Goal: Find contact information: Find contact information

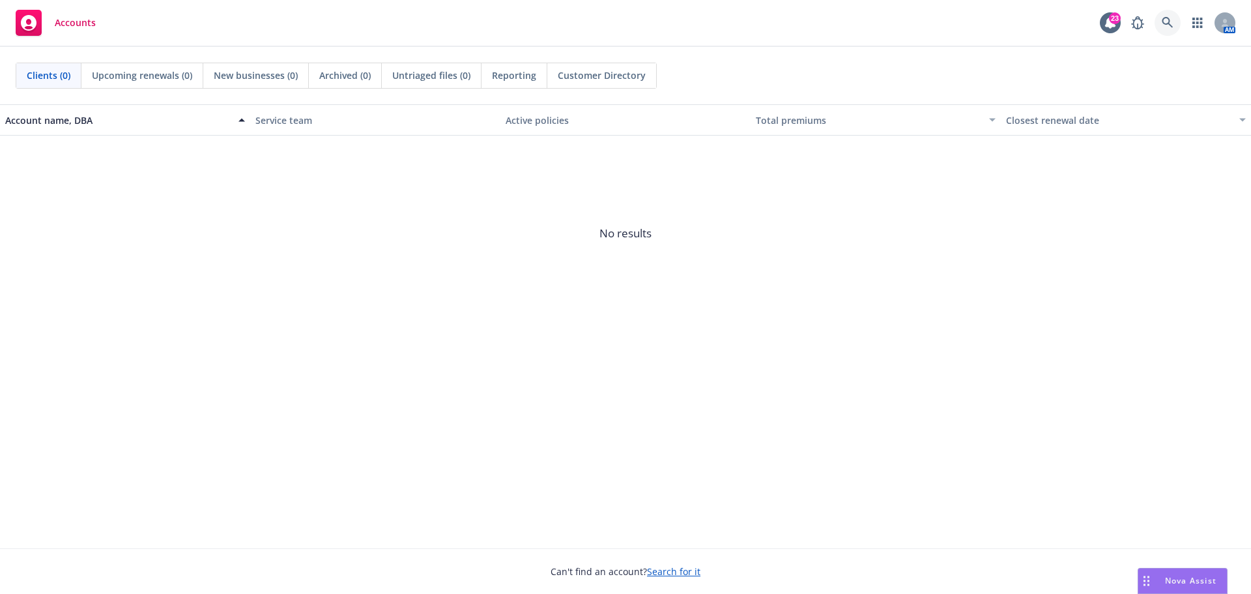
click at [1162, 27] on icon at bounding box center [1168, 23] width 12 height 12
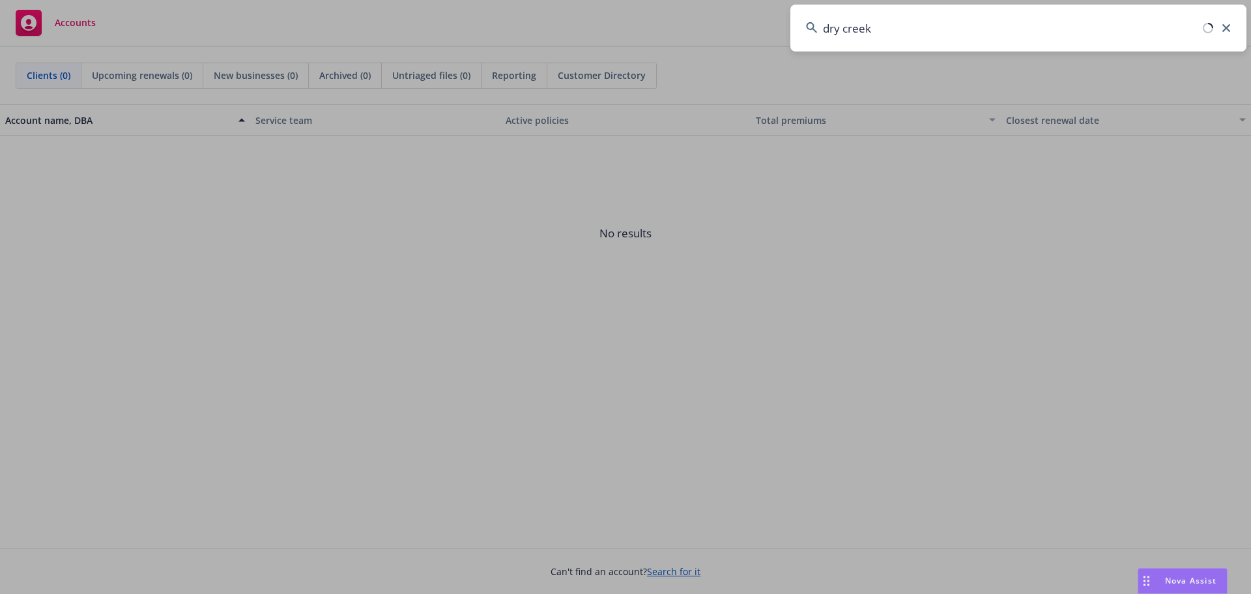
type input "dry creek"
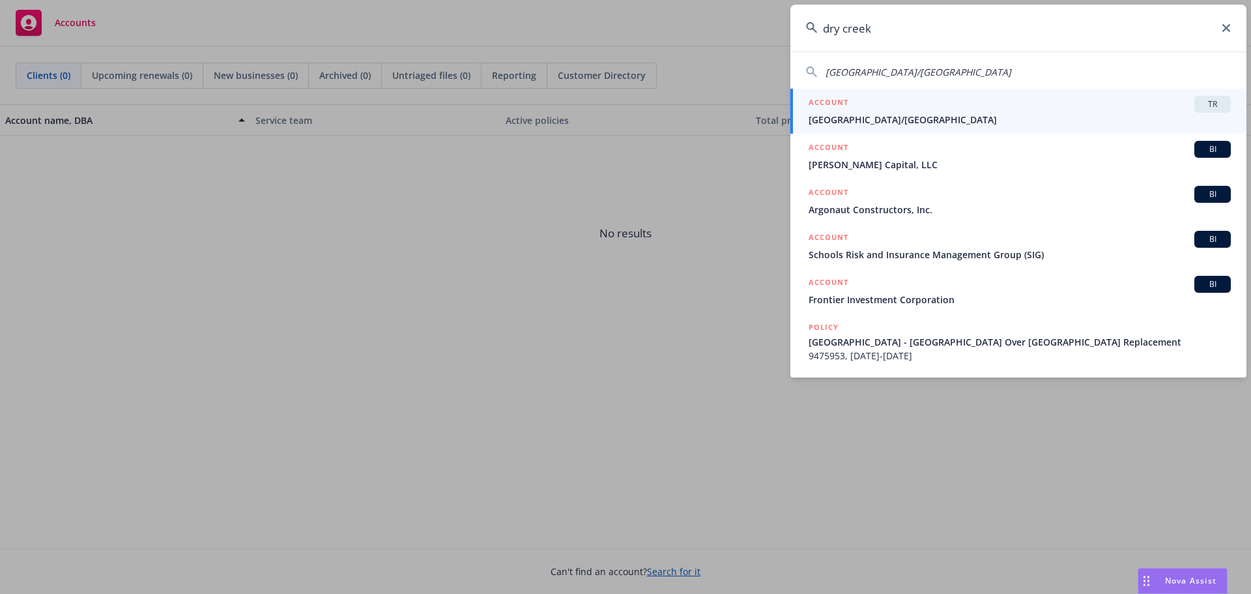
click at [895, 112] on div "ACCOUNT TR" at bounding box center [1020, 104] width 422 height 17
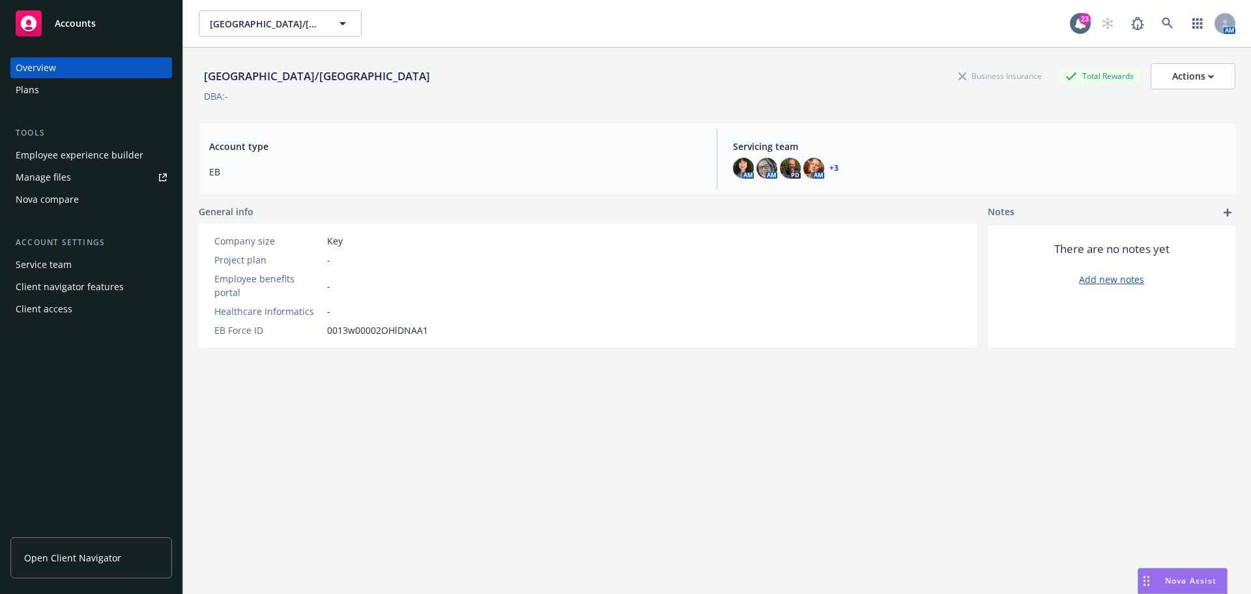
drag, startPoint x: 99, startPoint y: 560, endPoint x: 108, endPoint y: 560, distance: 8.5
click at [99, 560] on span "Open Client Navigator" at bounding box center [72, 558] width 97 height 14
click at [315, 177] on span "EB" at bounding box center [455, 172] width 492 height 14
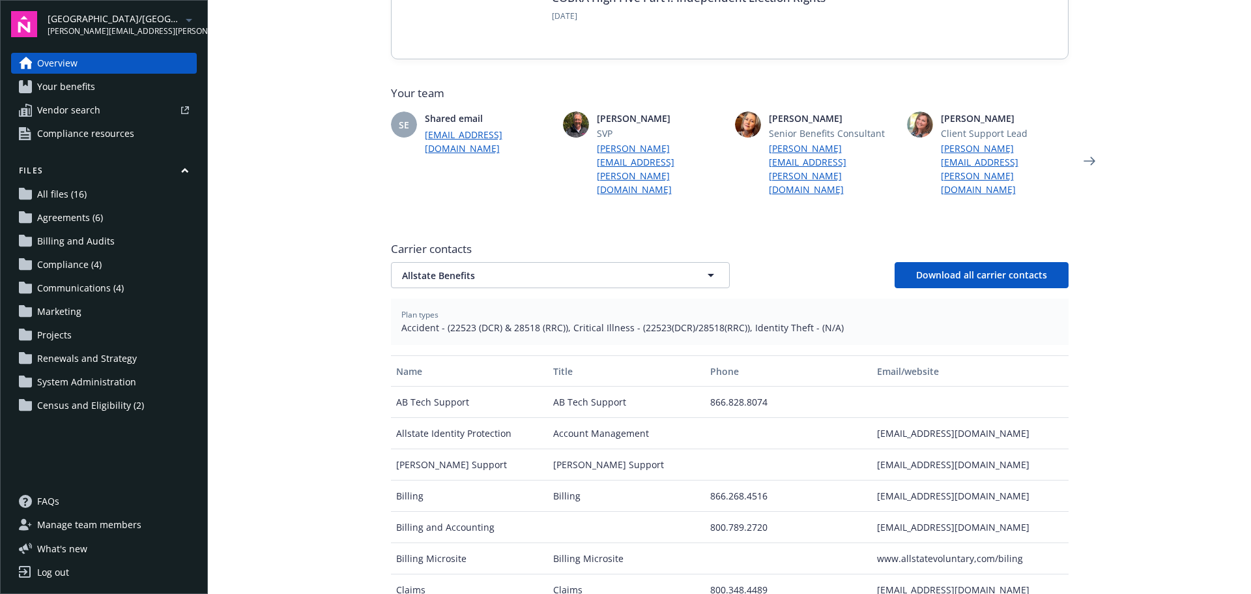
scroll to position [326, 0]
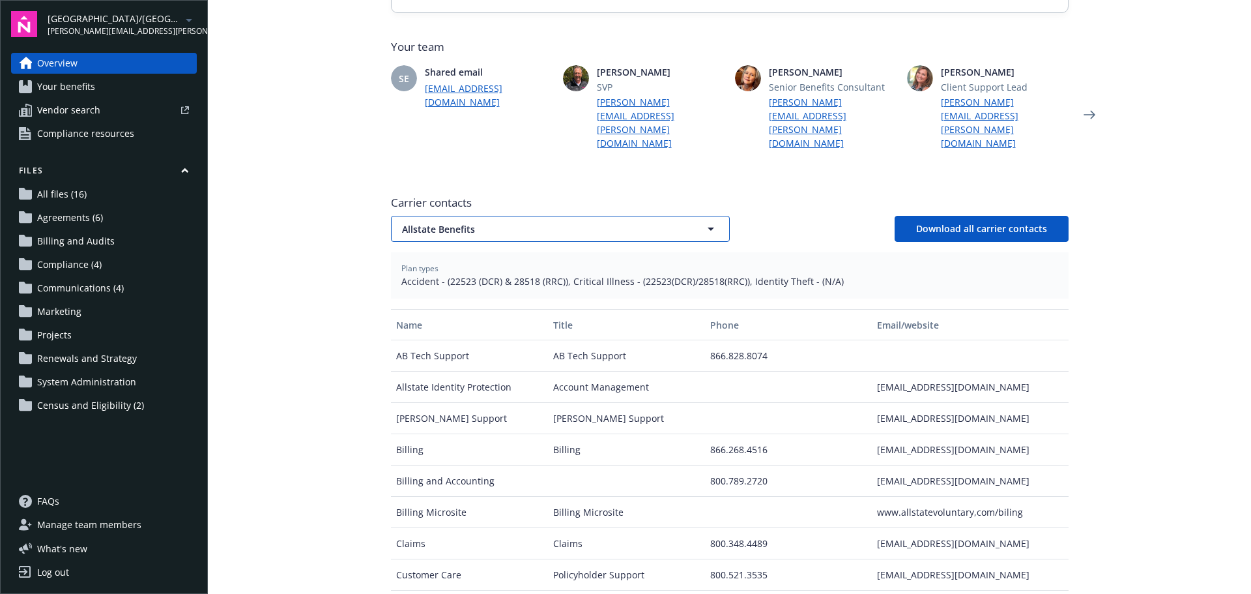
click at [529, 222] on span "Allstate Benefits" at bounding box center [537, 229] width 271 height 14
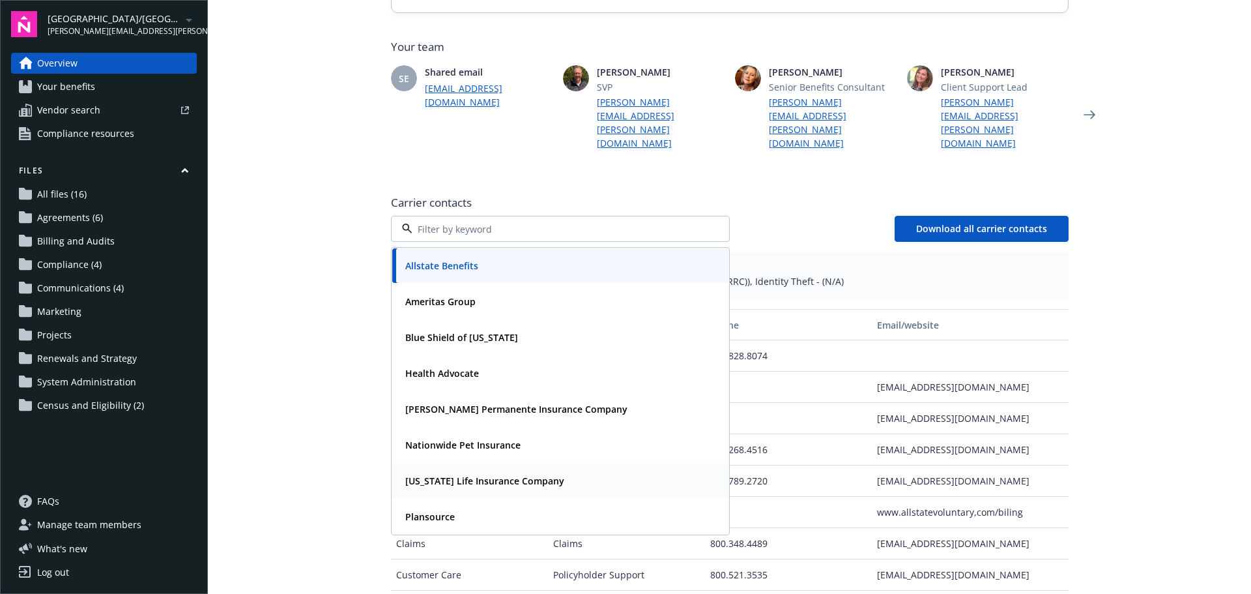
click at [459, 474] on strong "New York Life Insurance Company" at bounding box center [484, 480] width 159 height 12
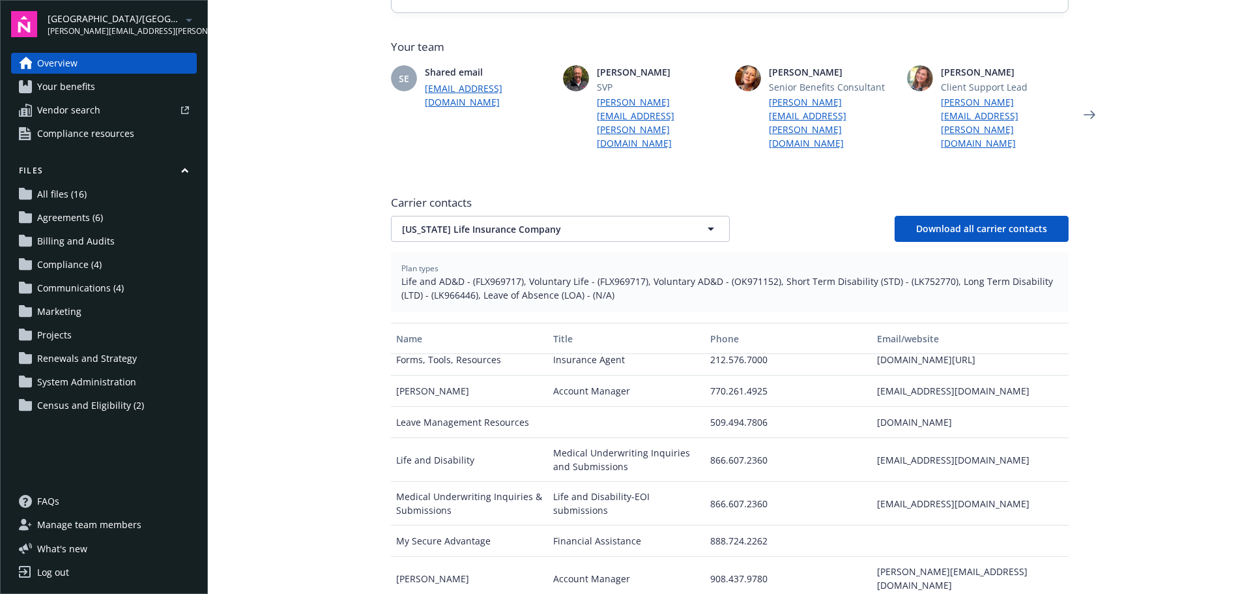
scroll to position [195, 0]
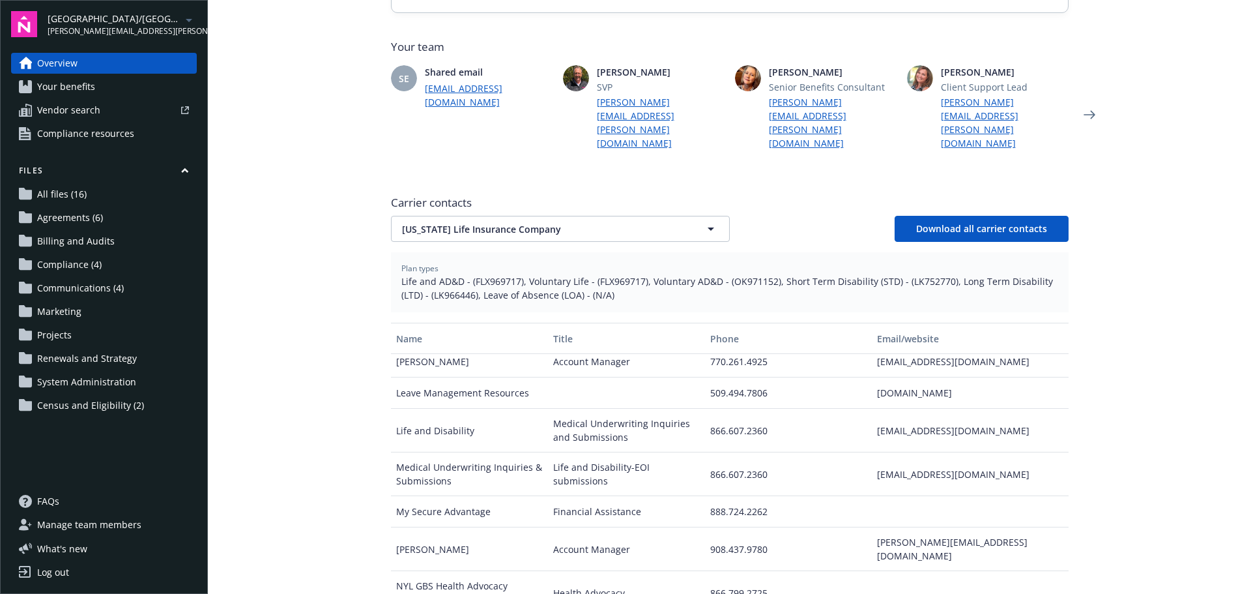
drag, startPoint x: 997, startPoint y: 332, endPoint x: 860, endPoint y: 330, distance: 136.8
click at [872, 346] on div "kristi_goebel@newyorklife.com" at bounding box center [970, 361] width 196 height 31
copy div "kristi_goebel@newyorklife.com"
click at [556, 222] on span "New York Life Insurance Company" at bounding box center [537, 229] width 271 height 14
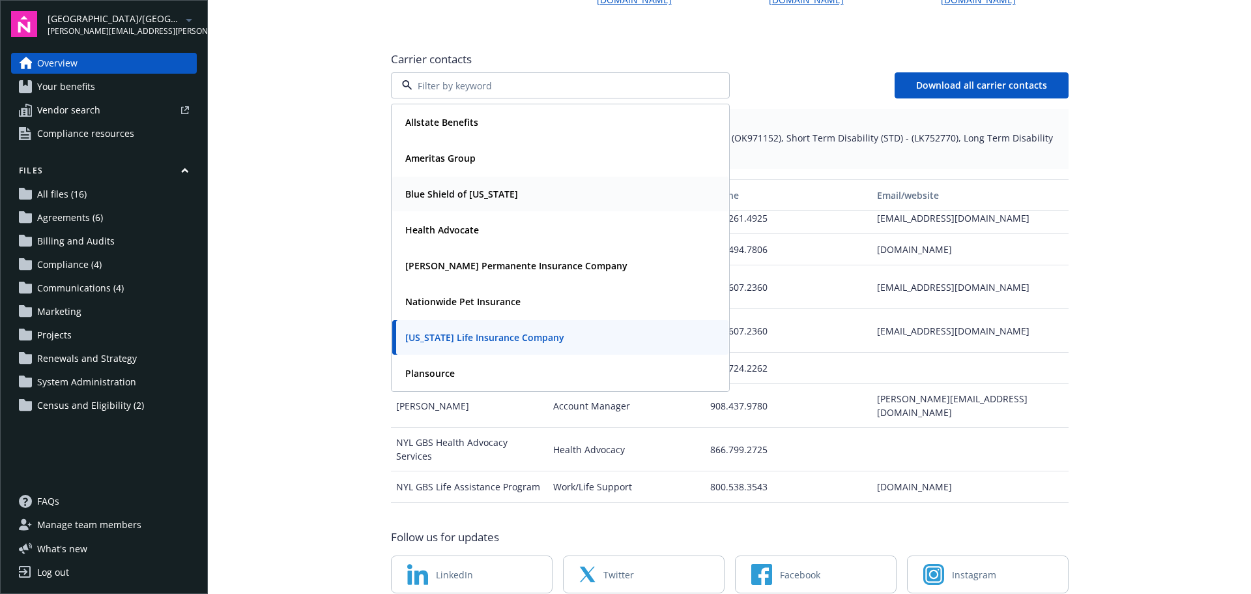
scroll to position [485, 0]
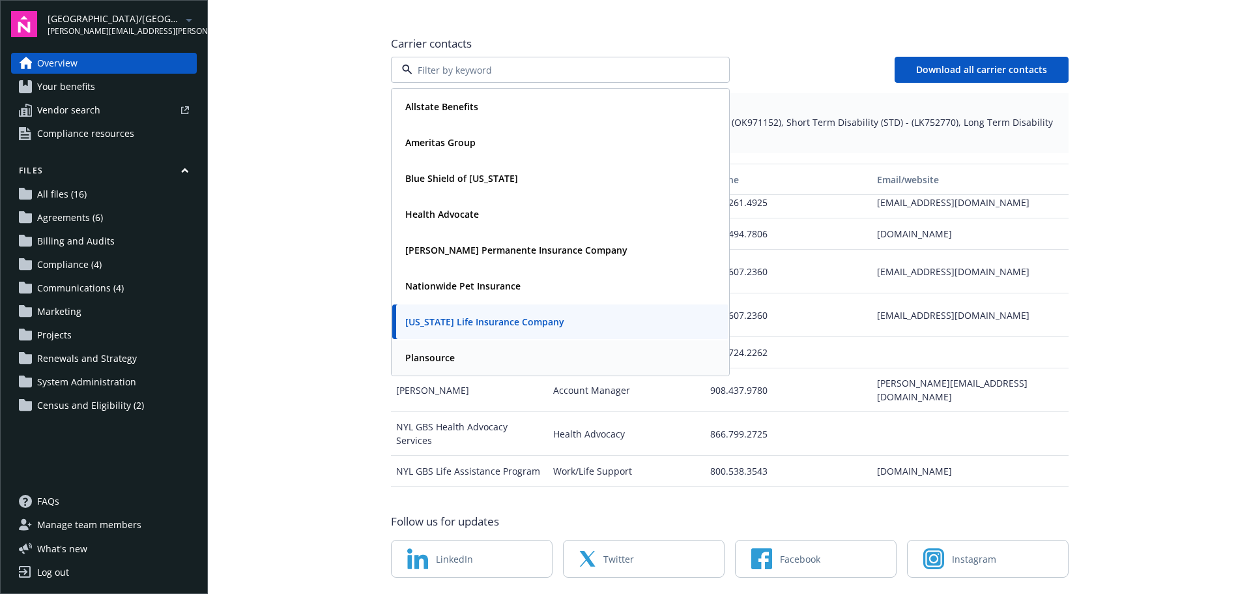
click at [460, 348] on div "Plansource" at bounding box center [560, 357] width 321 height 19
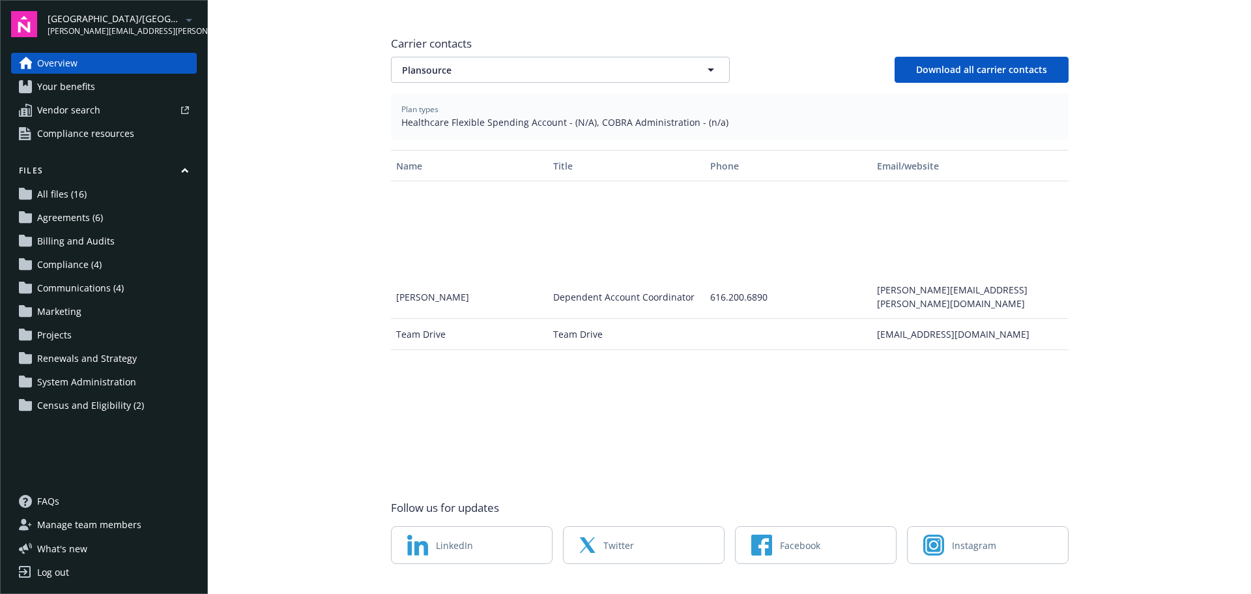
scroll to position [0, 0]
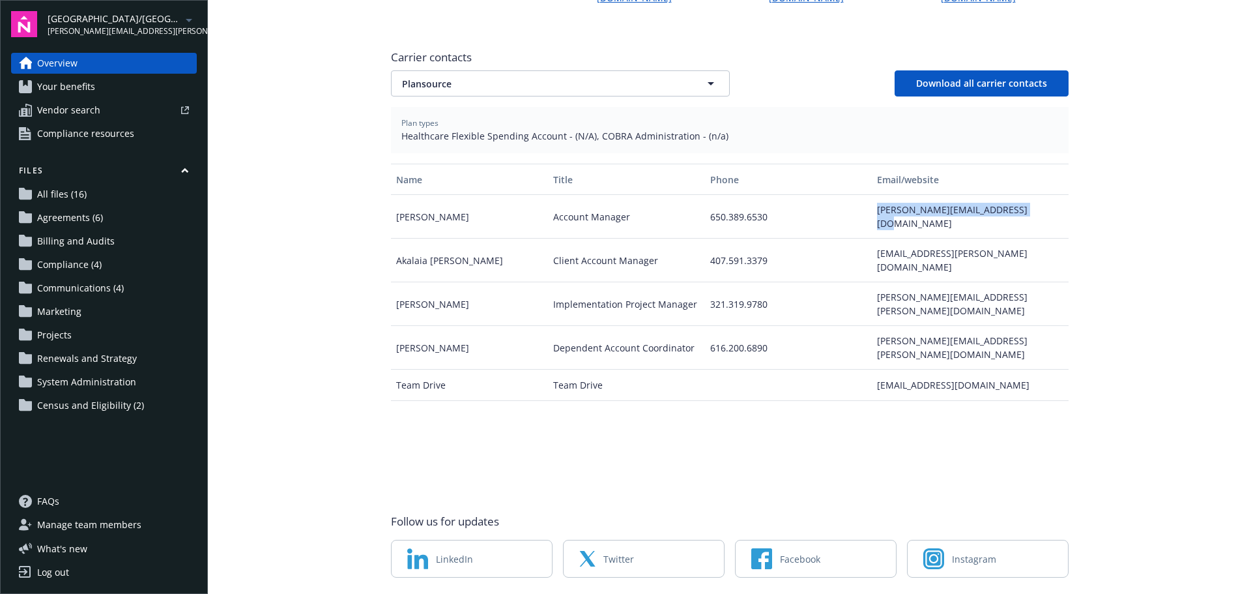
drag, startPoint x: 1021, startPoint y: 170, endPoint x: 870, endPoint y: 177, distance: 150.6
click at [872, 195] on div "aileen.merquillo@plansource.com" at bounding box center [970, 217] width 196 height 44
copy div "aileen.merquillo@plansource.com"
